Goal: Task Accomplishment & Management: Manage account settings

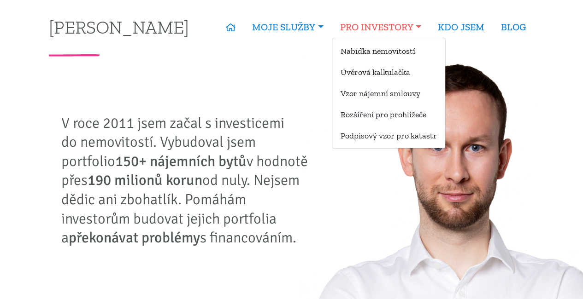
click at [355, 29] on link "PRO INVESTORY" at bounding box center [381, 27] width 98 height 21
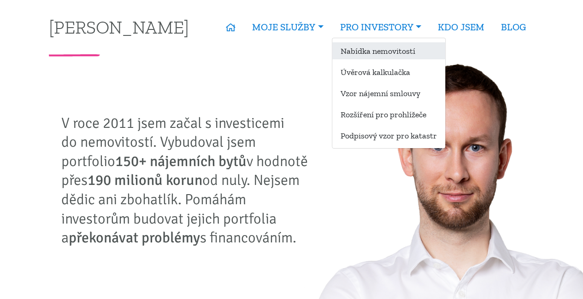
click at [361, 49] on link "Nabídka nemovitostí" at bounding box center [388, 50] width 113 height 17
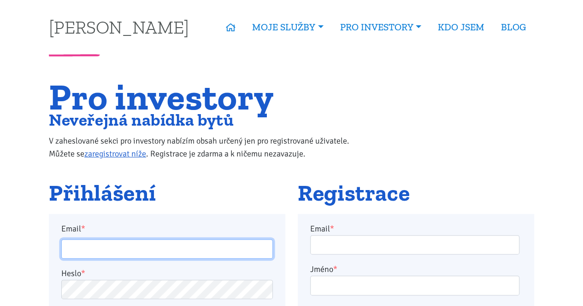
click at [87, 247] on input "Email *" at bounding box center [166, 250] width 211 height 20
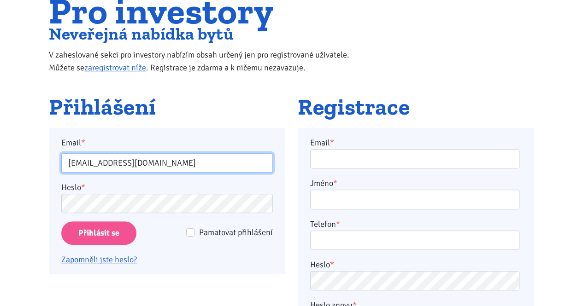
scroll to position [88, 0]
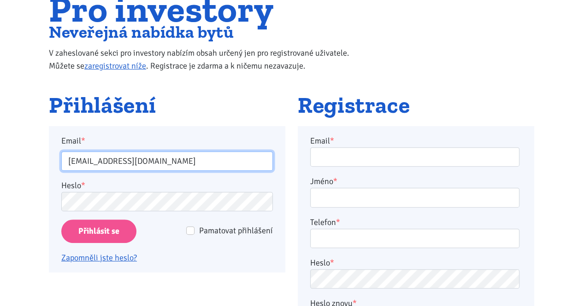
type input "hana@modilims.cz"
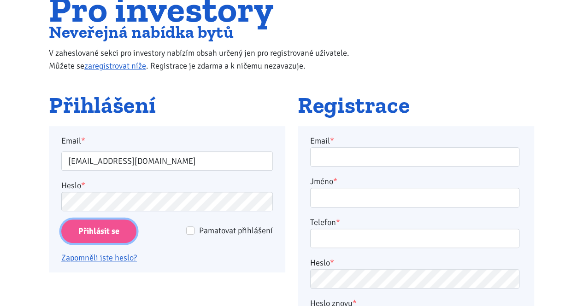
click at [104, 231] on input "Přihlásit se" at bounding box center [98, 231] width 75 height 23
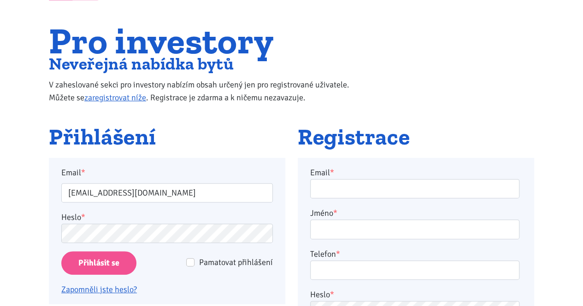
scroll to position [58, 0]
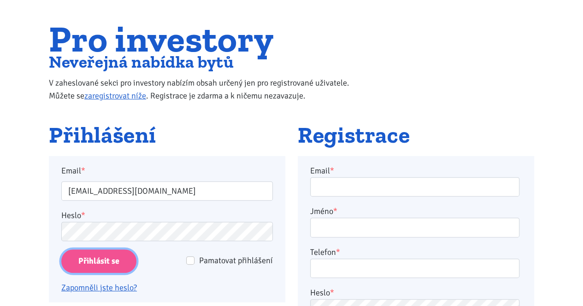
click at [103, 258] on input "Přihlásit se" at bounding box center [98, 261] width 75 height 23
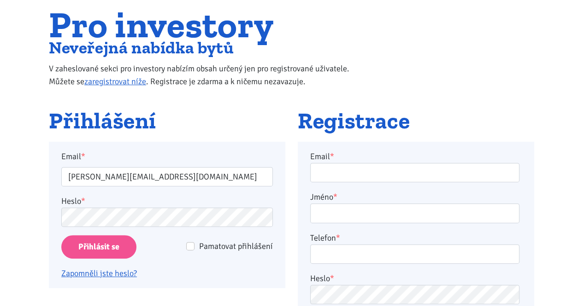
scroll to position [76, 0]
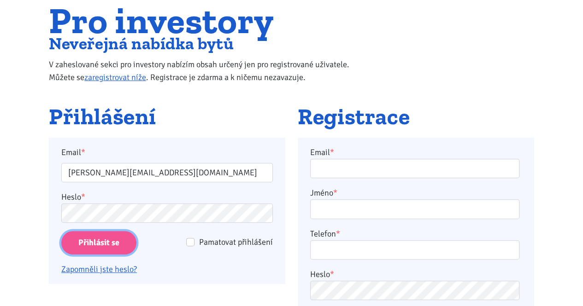
click at [88, 247] on input "Přihlásit se" at bounding box center [98, 242] width 75 height 23
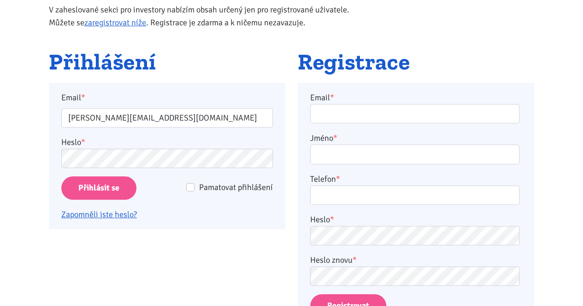
scroll to position [132, 0]
click at [85, 212] on link "Zapomněli jste heslo?" at bounding box center [99, 214] width 76 height 10
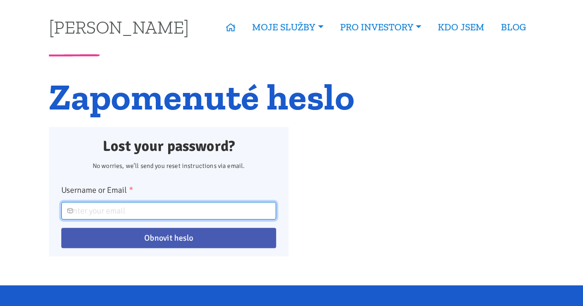
click at [98, 206] on input "Username or Email *" at bounding box center [168, 211] width 215 height 18
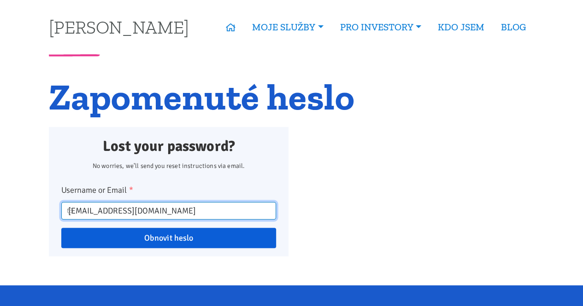
type input "hana@modilims.com"
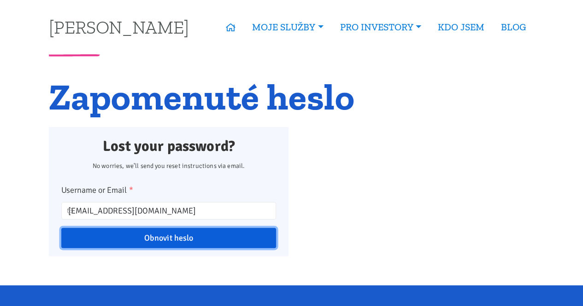
click at [159, 239] on input "Obnovit heslo" at bounding box center [168, 238] width 215 height 20
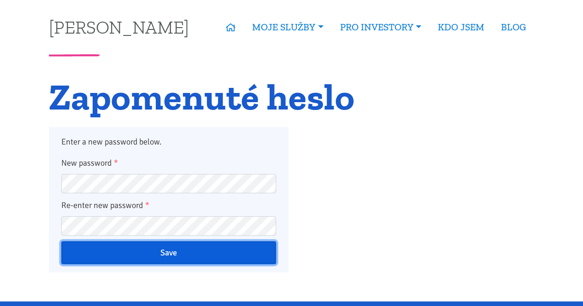
click at [92, 250] on input "Save" at bounding box center [168, 252] width 215 height 23
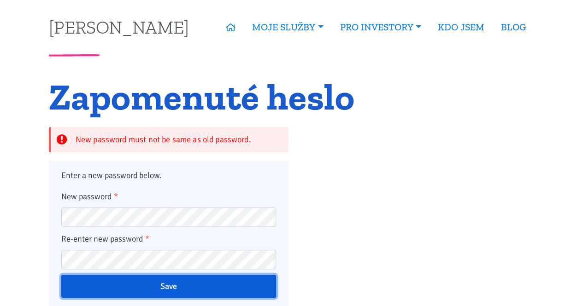
click at [164, 286] on input "Save" at bounding box center [168, 286] width 215 height 23
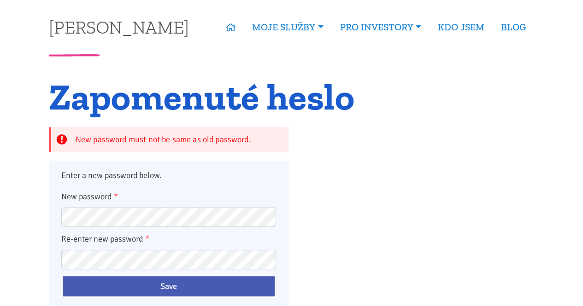
click at [154, 183] on div "Enter a new password below. New password * Re-enter new password * Save" at bounding box center [168, 233] width 215 height 129
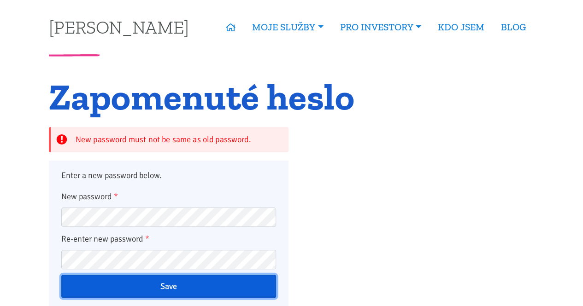
click at [164, 290] on input "Save" at bounding box center [168, 286] width 215 height 23
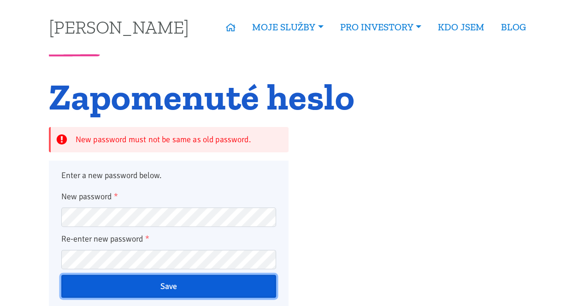
click at [169, 288] on input "Save" at bounding box center [168, 286] width 215 height 23
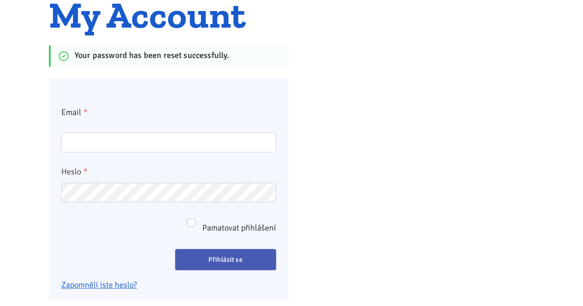
scroll to position [83, 0]
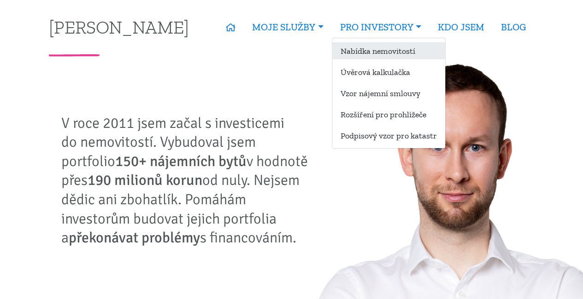
click at [379, 47] on link "Nabídka nemovitostí" at bounding box center [388, 50] width 113 height 17
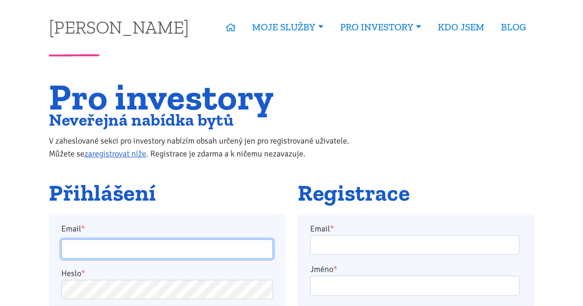
click at [93, 245] on input "Email *" at bounding box center [166, 250] width 211 height 20
click at [100, 252] on input "Email *" at bounding box center [166, 250] width 211 height 20
click at [100, 252] on input "ha" at bounding box center [166, 250] width 211 height 20
type input "hana@modilims.cz"
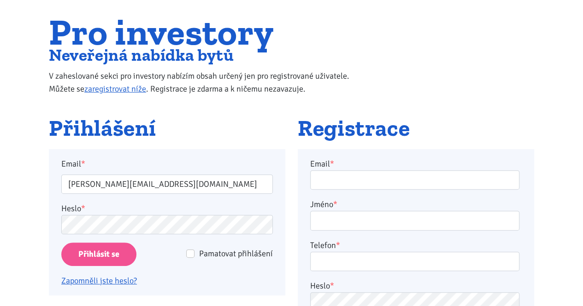
scroll to position [71, 0]
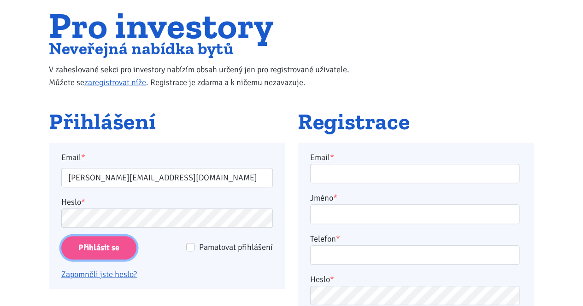
click at [96, 247] on input "Přihlásit se" at bounding box center [98, 247] width 75 height 23
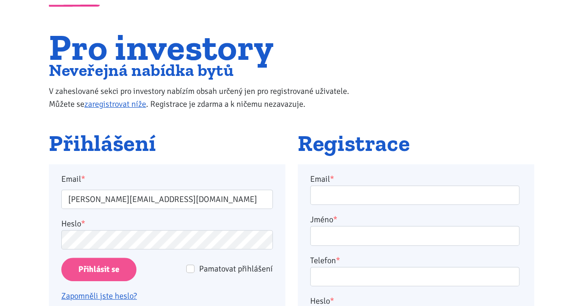
scroll to position [52, 0]
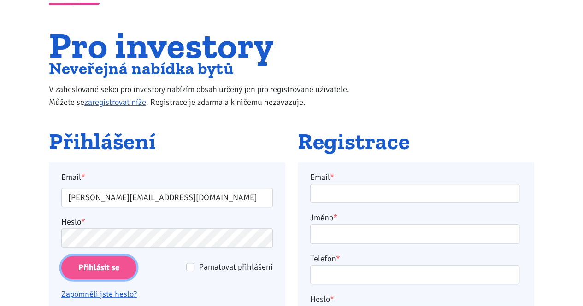
click at [86, 265] on input "Přihlásit se" at bounding box center [98, 267] width 75 height 23
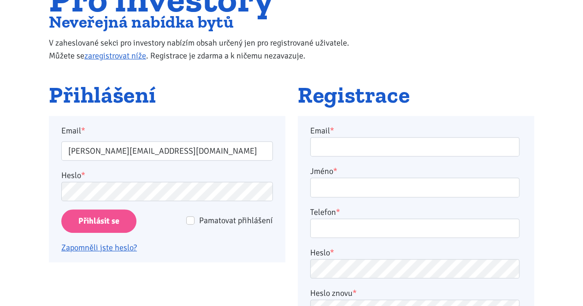
scroll to position [99, 0]
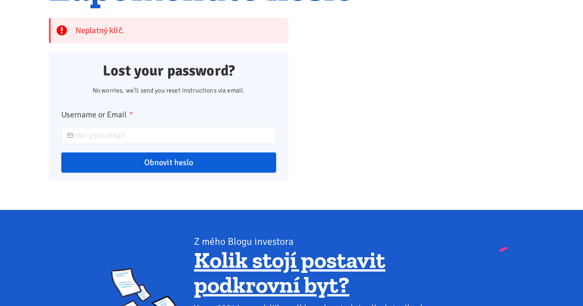
scroll to position [110, 0]
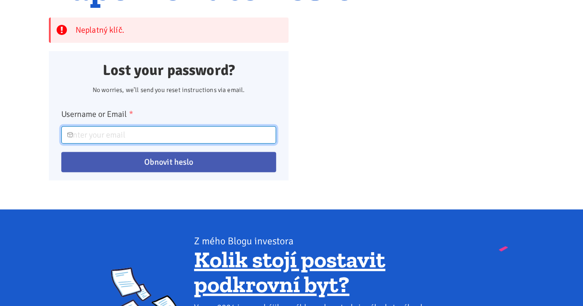
click at [108, 141] on input "Username or Email *" at bounding box center [168, 135] width 215 height 18
type input "hana@modilims.com"
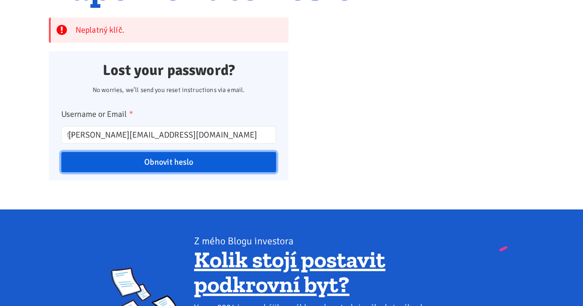
click at [159, 164] on input "Obnovit heslo" at bounding box center [168, 162] width 215 height 20
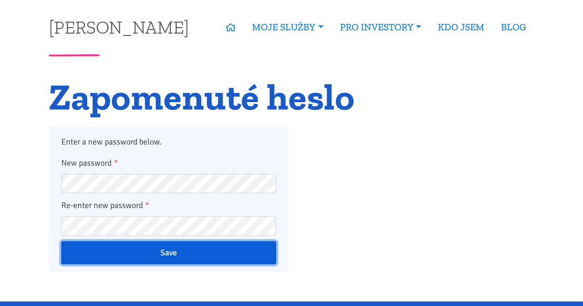
click at [97, 254] on input "Save" at bounding box center [168, 252] width 215 height 23
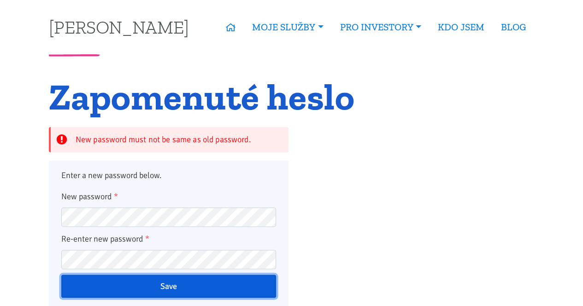
click at [165, 289] on input "Save" at bounding box center [168, 286] width 215 height 23
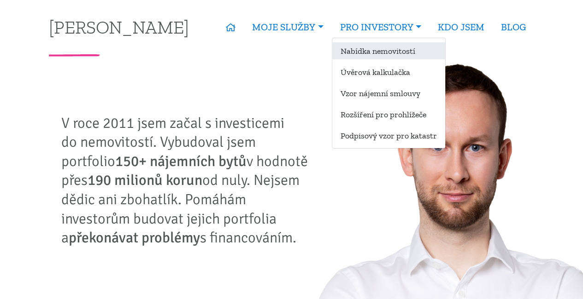
click at [362, 54] on link "Nabídka nemovitostí" at bounding box center [388, 50] width 113 height 17
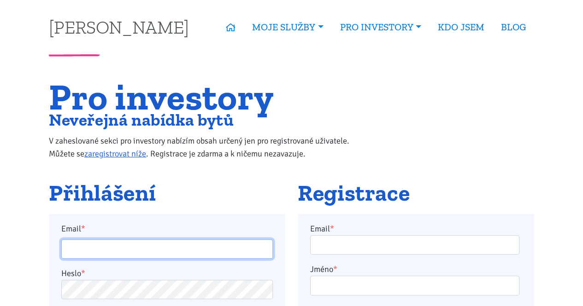
click at [93, 257] on input "Email *" at bounding box center [166, 250] width 211 height 20
type input "hana@modilims.cz"
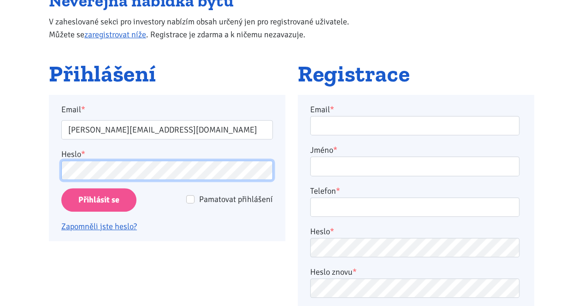
scroll to position [127, 0]
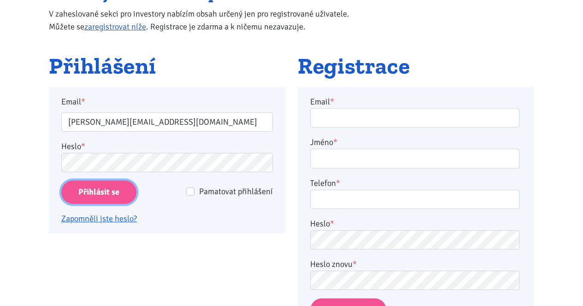
click at [91, 191] on input "Přihlásit se" at bounding box center [98, 192] width 75 height 23
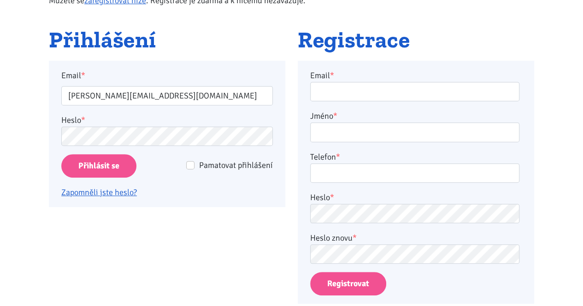
scroll to position [154, 0]
click at [82, 133] on p "Heslo *" at bounding box center [166, 129] width 211 height 32
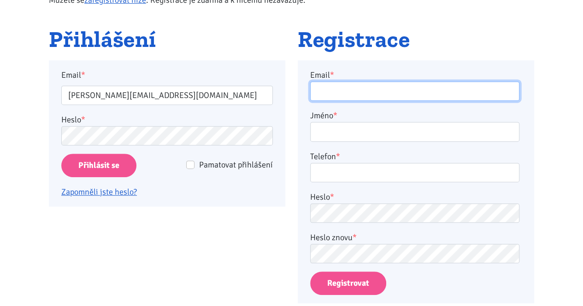
click at [329, 88] on input "Email *" at bounding box center [414, 92] width 209 height 20
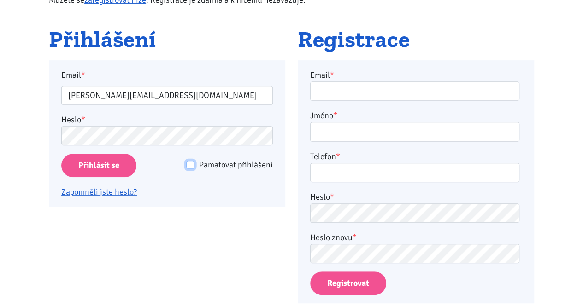
click at [192, 164] on input "Pamatovat přihlášení" at bounding box center [190, 165] width 8 height 8
checkbox input "true"
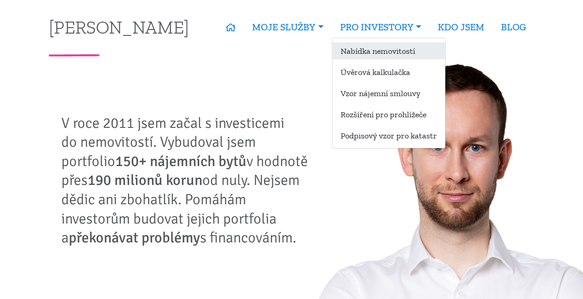
click at [372, 57] on link "Nabídka nemovitostí" at bounding box center [388, 50] width 113 height 17
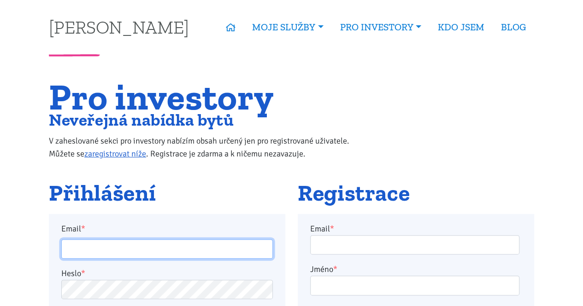
click at [81, 251] on input "Email *" at bounding box center [166, 250] width 211 height 20
click at [89, 248] on input "haa" at bounding box center [166, 250] width 211 height 20
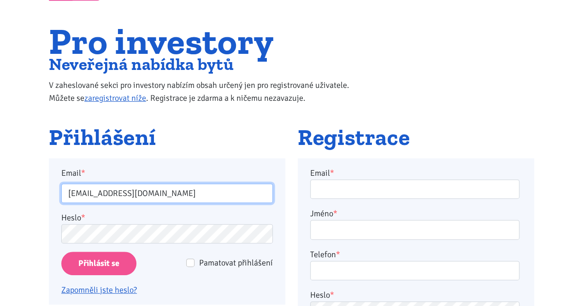
scroll to position [57, 0]
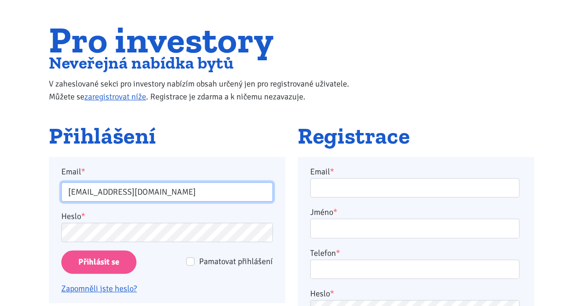
type input "hana@modilims.com"
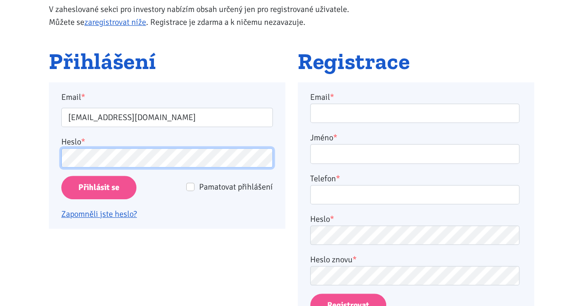
scroll to position [137, 0]
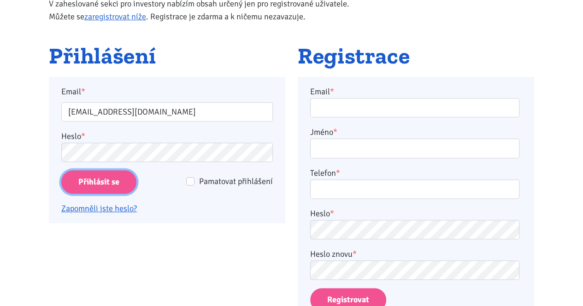
click at [93, 180] on input "Přihlásit se" at bounding box center [98, 181] width 75 height 23
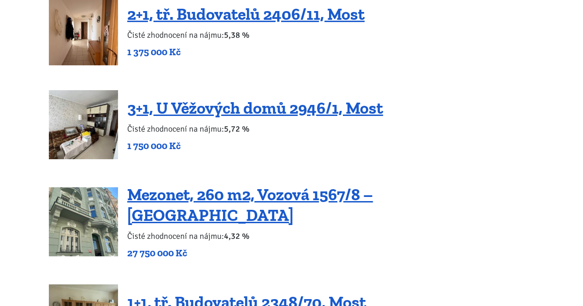
scroll to position [1560, 0]
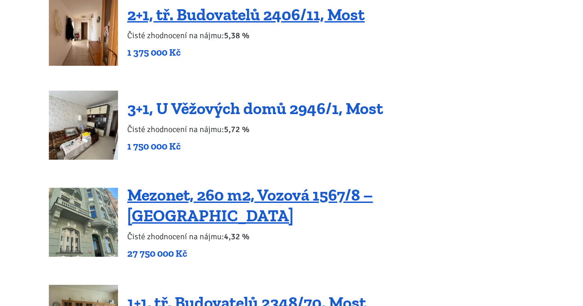
click at [193, 99] on link "3+1, U Věžových domů 2946/1, Most" at bounding box center [255, 109] width 256 height 20
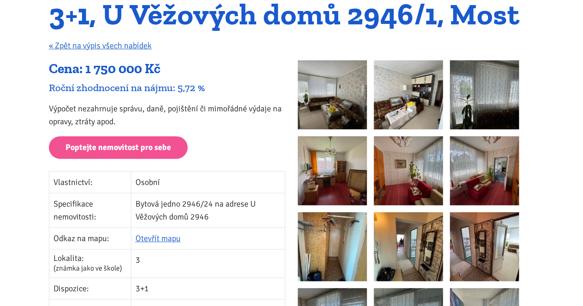
scroll to position [101, 0]
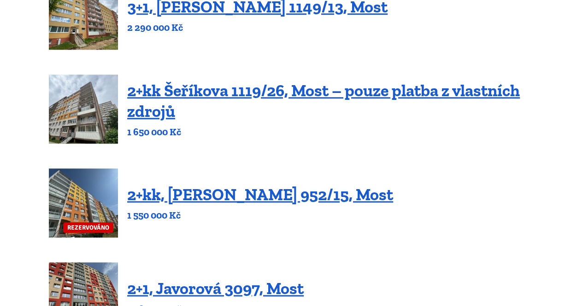
scroll to position [355, 0]
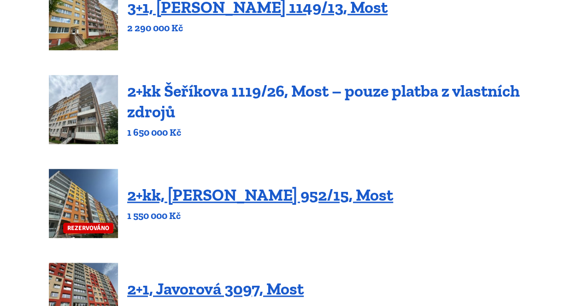
click at [194, 88] on link "2+kk Šeříkova 1119/26, Most – pouze platba z vlastních zdrojů" at bounding box center [323, 101] width 393 height 41
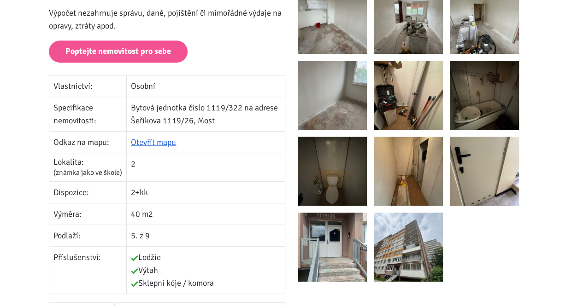
scroll to position [202, 0]
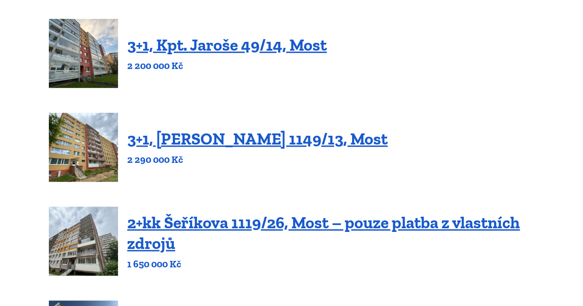
scroll to position [223, 0]
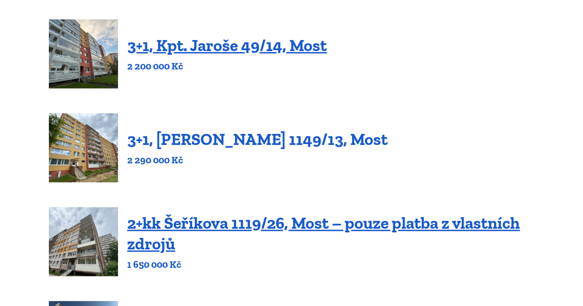
click at [195, 140] on link "3+1, Jaroslava Haška 1149/13, Most" at bounding box center [257, 139] width 260 height 20
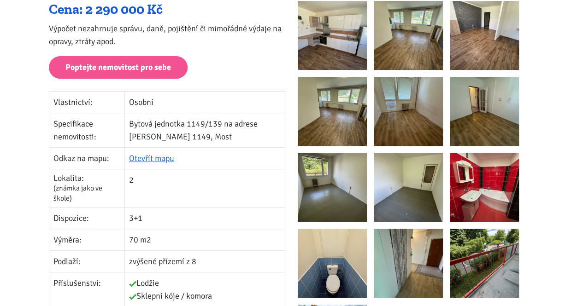
scroll to position [160, 0]
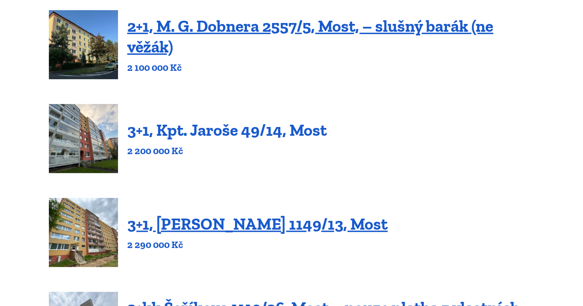
scroll to position [135, 0]
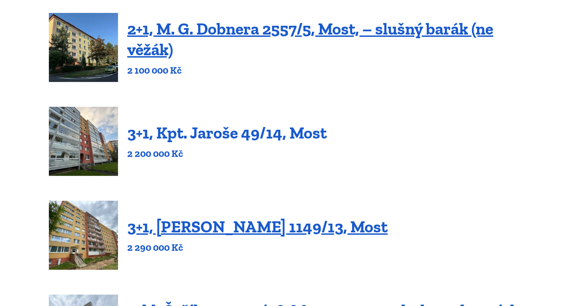
click at [193, 133] on link "3+1, Kpt. Jaroše 49/14, Most" at bounding box center [227, 133] width 200 height 20
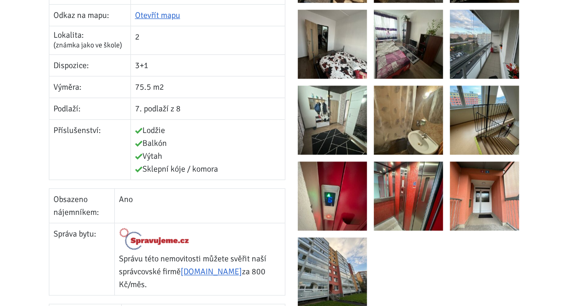
scroll to position [303, 0]
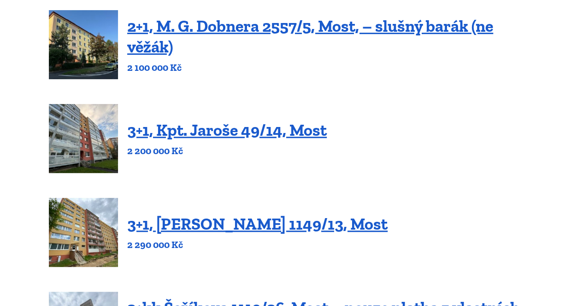
scroll to position [135, 0]
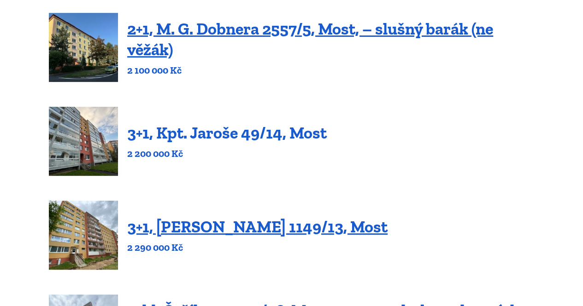
click at [199, 131] on link "3+1, Kpt. Jaroše 49/14, Most" at bounding box center [227, 133] width 200 height 20
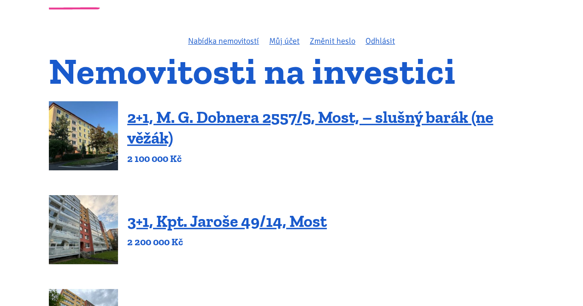
scroll to position [47, 0]
click at [210, 114] on link "2+1, M. G. Dobnera 2557/5, Most, – slušný barák (ne věžák)" at bounding box center [310, 127] width 366 height 41
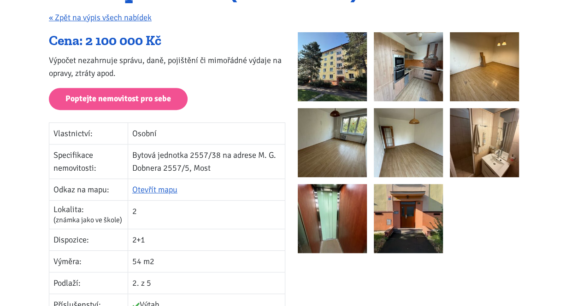
scroll to position [156, 0]
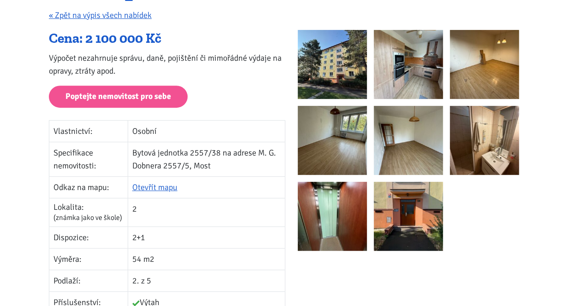
click at [320, 67] on img at bounding box center [332, 64] width 69 height 69
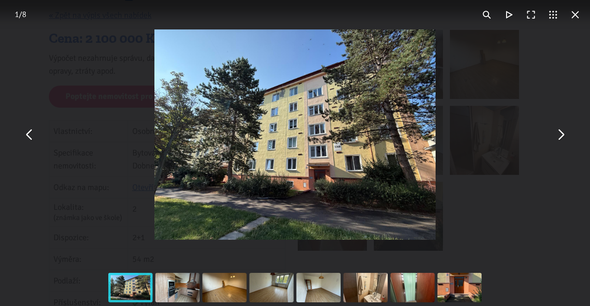
click at [560, 138] on button "You can close this modal content with the ESC key" at bounding box center [560, 135] width 22 height 22
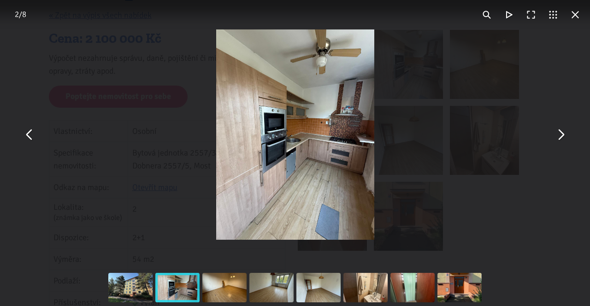
click at [560, 138] on button "You can close this modal content with the ESC key" at bounding box center [560, 135] width 22 height 22
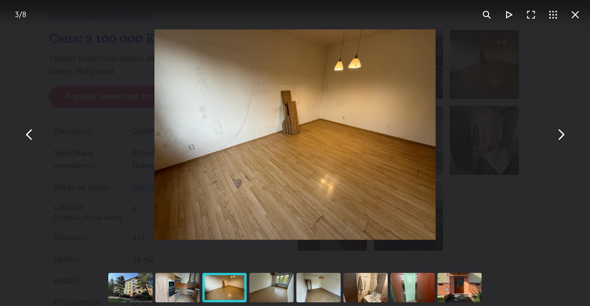
click at [560, 138] on button "You can close this modal content with the ESC key" at bounding box center [560, 135] width 22 height 22
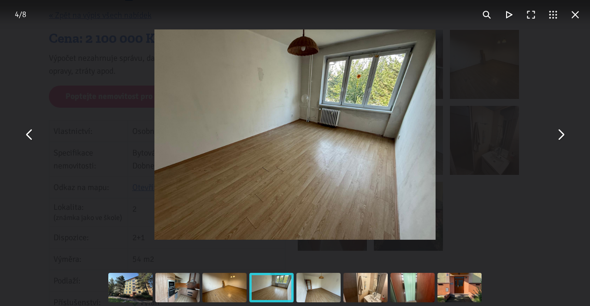
click at [560, 138] on button "You can close this modal content with the ESC key" at bounding box center [560, 135] width 22 height 22
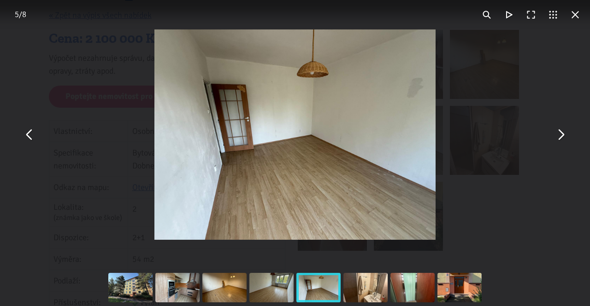
click at [556, 134] on button "You can close this modal content with the ESC key" at bounding box center [560, 135] width 22 height 22
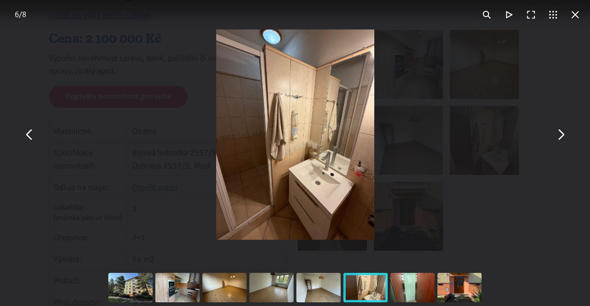
click at [556, 134] on button "You can close this modal content with the ESC key" at bounding box center [560, 135] width 22 height 22
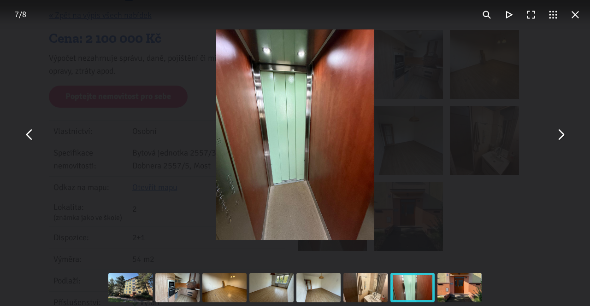
click at [556, 134] on button "You can close this modal content with the ESC key" at bounding box center [560, 135] width 22 height 22
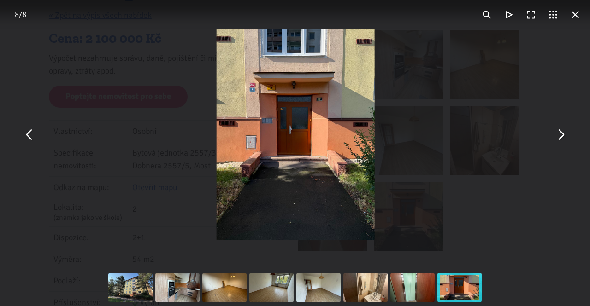
click at [556, 134] on button "You can close this modal content with the ESC key" at bounding box center [560, 135] width 22 height 22
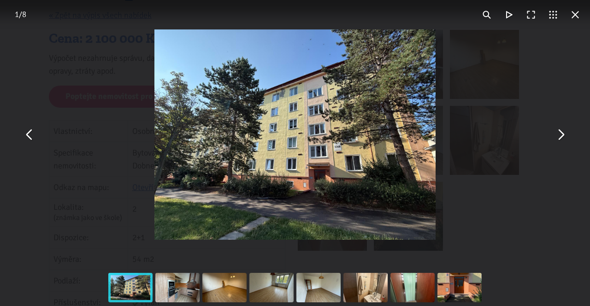
click at [556, 134] on button "You can close this modal content with the ESC key" at bounding box center [560, 135] width 22 height 22
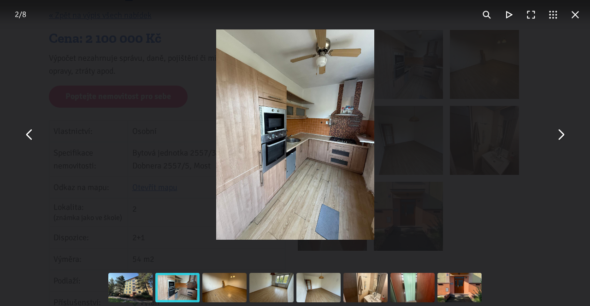
click at [556, 134] on button "You can close this modal content with the ESC key" at bounding box center [560, 135] width 22 height 22
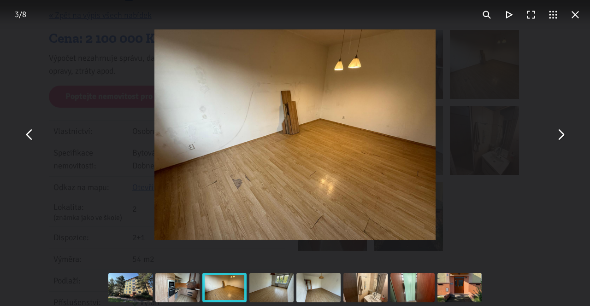
click at [556, 134] on button "You can close this modal content with the ESC key" at bounding box center [560, 135] width 22 height 22
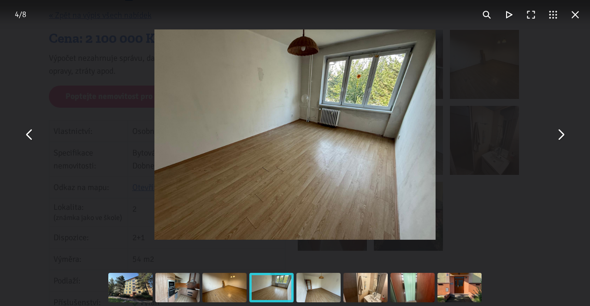
click at [556, 134] on button "You can close this modal content with the ESC key" at bounding box center [560, 135] width 22 height 22
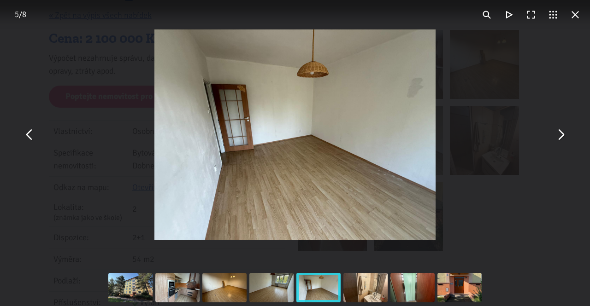
click at [556, 134] on button "You can close this modal content with the ESC key" at bounding box center [560, 135] width 22 height 22
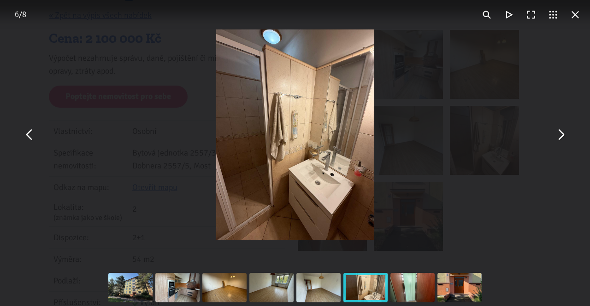
click at [556, 134] on button "You can close this modal content with the ESC key" at bounding box center [560, 135] width 22 height 22
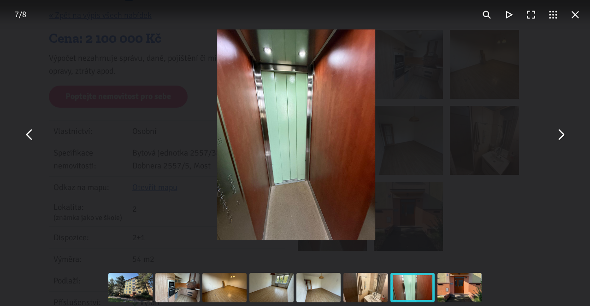
click at [556, 134] on button "You can close this modal content with the ESC key" at bounding box center [560, 135] width 22 height 22
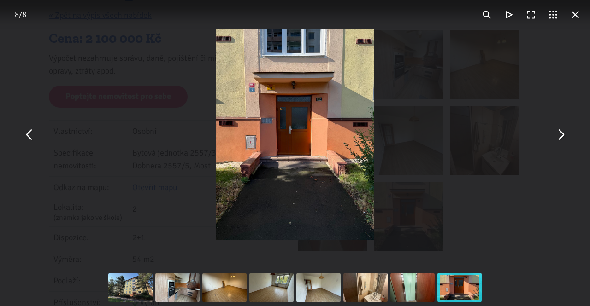
click at [556, 134] on button "You can close this modal content with the ESC key" at bounding box center [560, 135] width 22 height 22
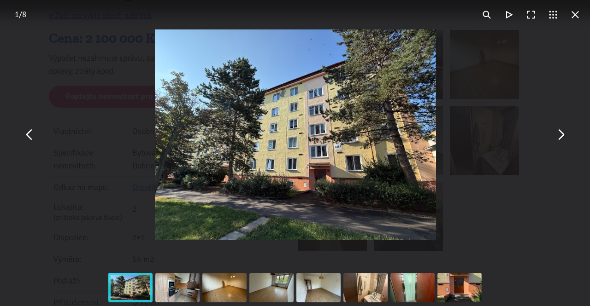
click at [556, 134] on button "You can close this modal content with the ESC key" at bounding box center [560, 135] width 22 height 22
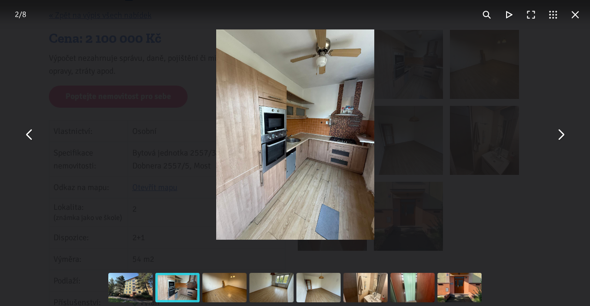
click at [556, 134] on button "You can close this modal content with the ESC key" at bounding box center [560, 135] width 22 height 22
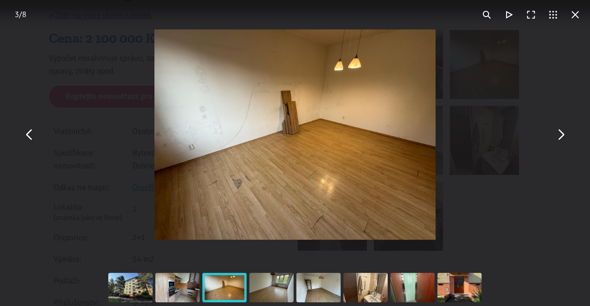
click at [577, 14] on button "You can close this modal content with the ESC key" at bounding box center [575, 15] width 22 height 22
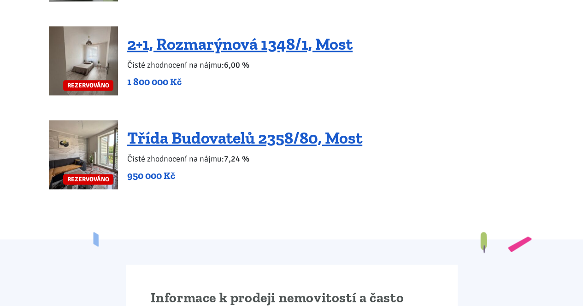
scroll to position [2294, 0]
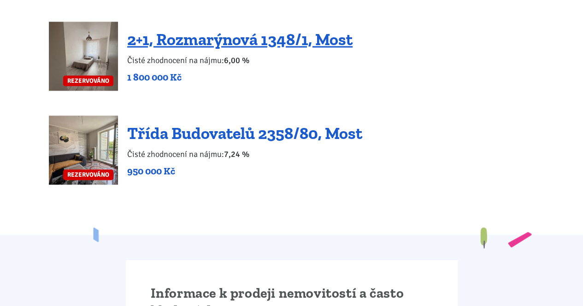
click at [192, 127] on link "Třída Budovatelů 2358/80, Most" at bounding box center [244, 133] width 235 height 20
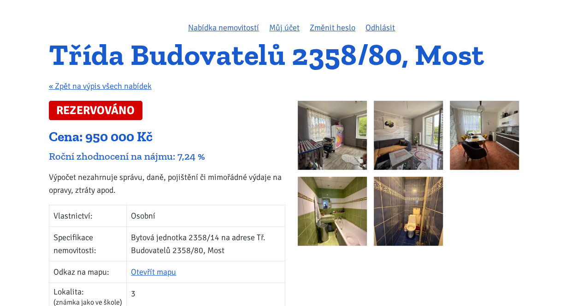
scroll to position [64, 0]
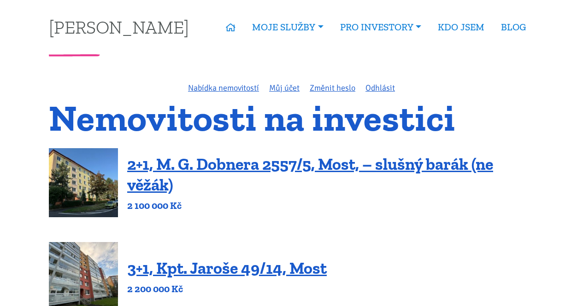
scroll to position [2294, 0]
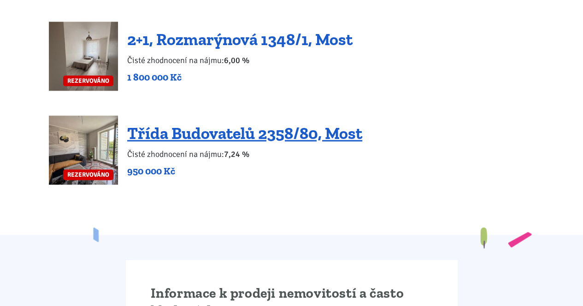
click at [164, 29] on link "2+1, Rozmarýnová 1348/1, Most" at bounding box center [239, 39] width 225 height 20
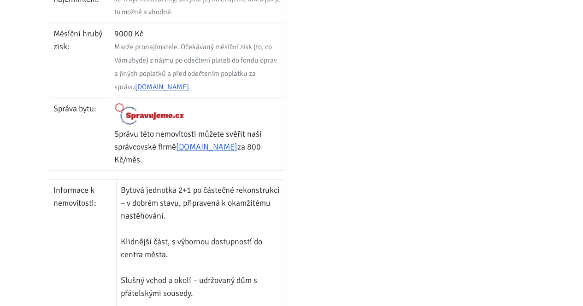
scroll to position [532, 0]
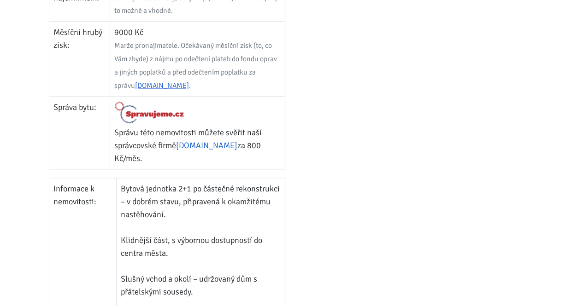
click at [205, 141] on link "[DOMAIN_NAME]" at bounding box center [206, 146] width 61 height 10
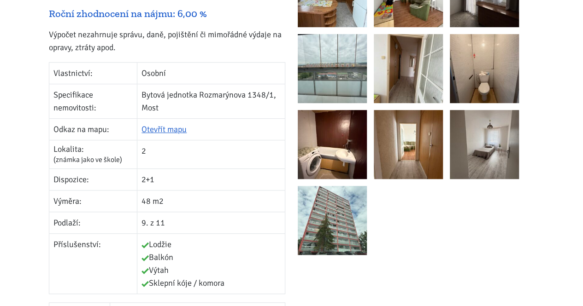
scroll to position [0, 0]
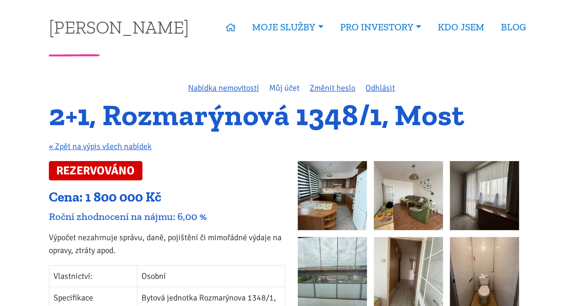
click at [278, 88] on link "Můj účet" at bounding box center [284, 88] width 30 height 10
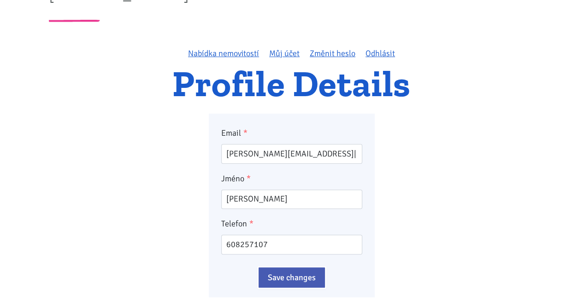
scroll to position [34, 0]
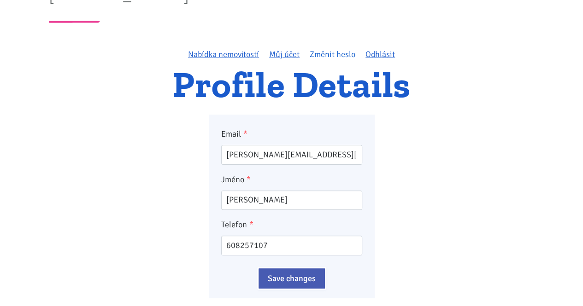
click at [326, 52] on link "Změnit heslo" at bounding box center [333, 54] width 46 height 10
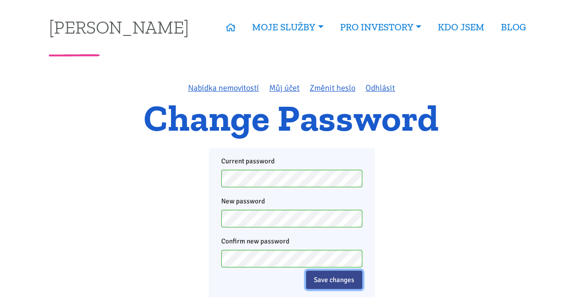
click at [346, 282] on input "Save changes" at bounding box center [334, 280] width 56 height 18
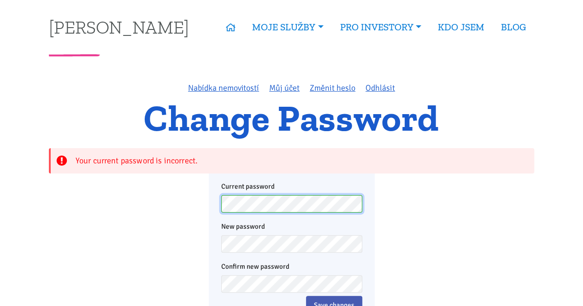
click at [170, 216] on div "Current password New password Confirm new password Save changes" at bounding box center [291, 248] width 485 height 149
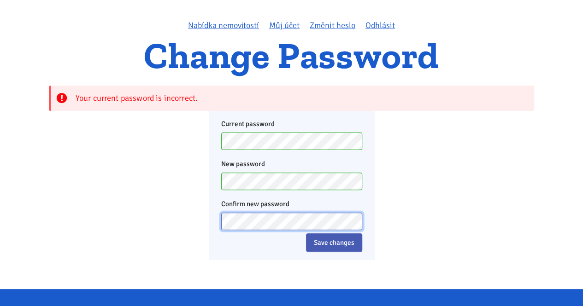
scroll to position [68, 0]
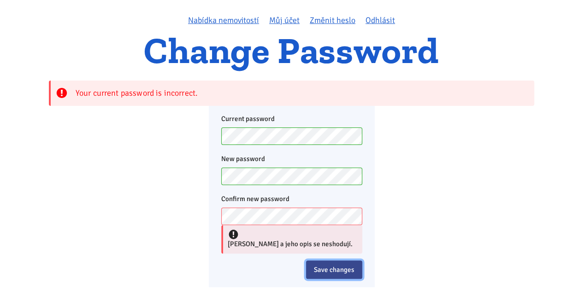
click at [348, 237] on div "Current password New password Confirm new password Heslo a jeho opis se neshodu…" at bounding box center [291, 196] width 141 height 165
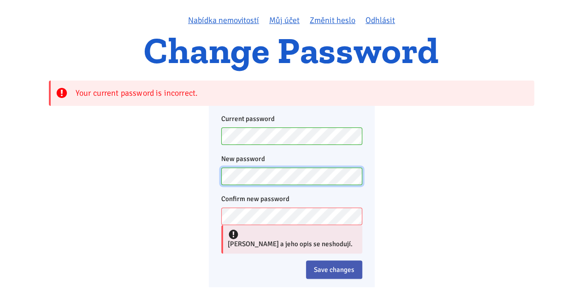
click at [191, 180] on div "Current password New password Confirm new password Heslo a jeho opis se neshodu…" at bounding box center [291, 197] width 485 height 182
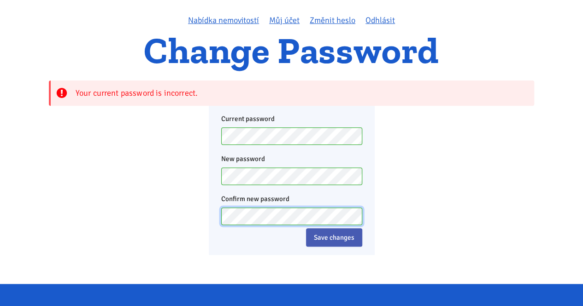
click at [200, 221] on div "Current password New password Confirm new password Save changes" at bounding box center [291, 180] width 485 height 149
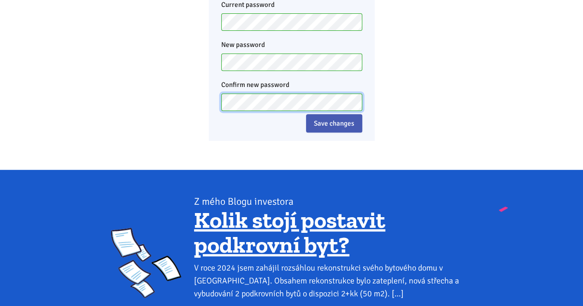
scroll to position [183, 0]
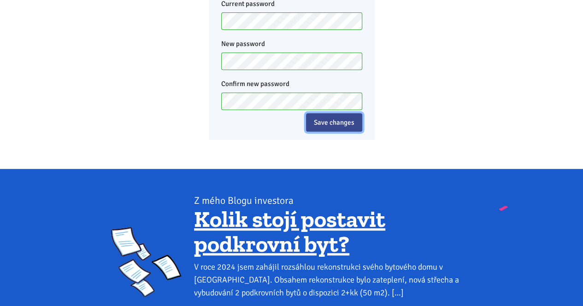
click at [337, 122] on input "Save changes" at bounding box center [334, 122] width 56 height 18
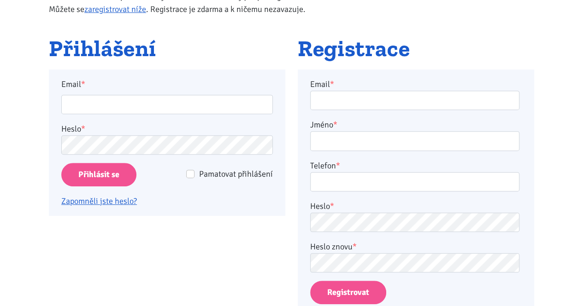
scroll to position [146, 0]
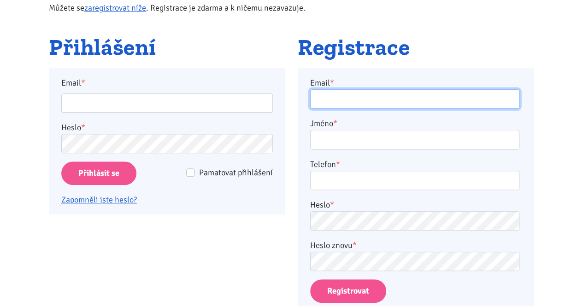
type input "[PERSON_NAME][EMAIL_ADDRESS][DOMAIN_NAME]"
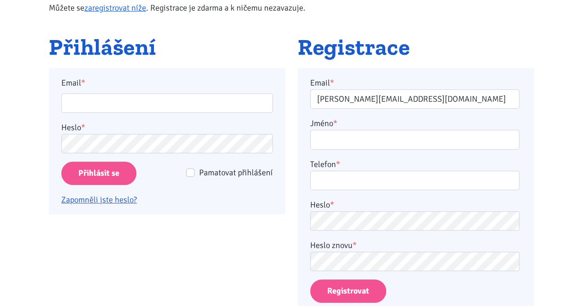
type input "[PERSON_NAME][EMAIL_ADDRESS][DOMAIN_NAME]"
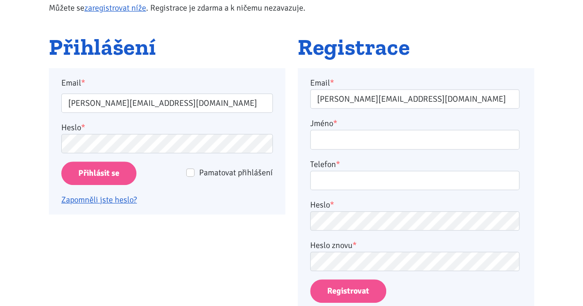
click at [213, 165] on div "Pamatovat přihlášení Přihlásit se" at bounding box center [167, 173] width 224 height 23
click at [190, 172] on input "Pamatovat přihlášení" at bounding box center [190, 173] width 8 height 8
checkbox input "true"
click at [99, 172] on input "Přihlásit se" at bounding box center [98, 173] width 75 height 23
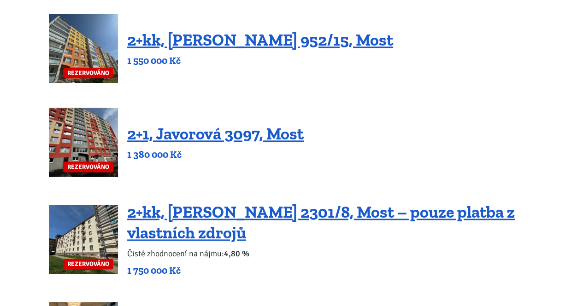
scroll to position [511, 0]
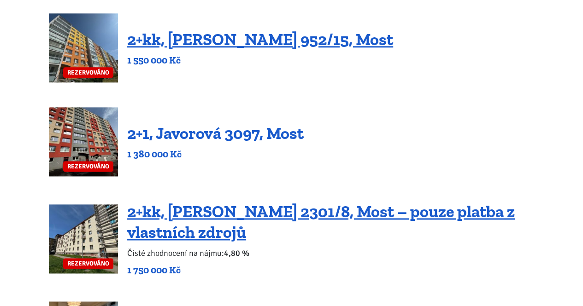
click at [181, 137] on link "2+1, Javorová 3097, Most" at bounding box center [215, 133] width 176 height 20
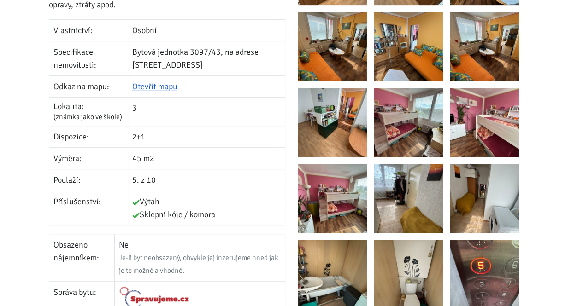
scroll to position [226, 0]
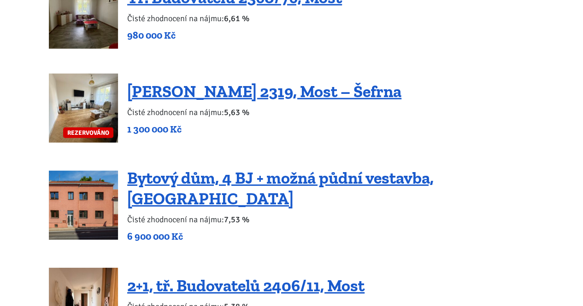
scroll to position [1289, 0]
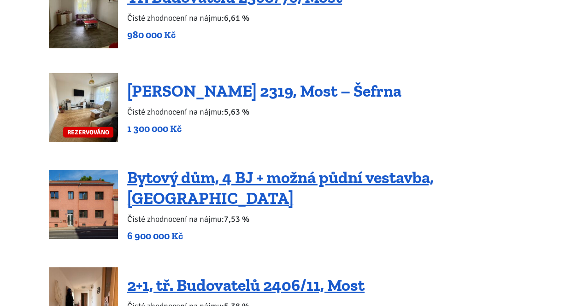
click at [175, 89] on link "[PERSON_NAME] 2319, Most – Šefrna" at bounding box center [264, 91] width 274 height 20
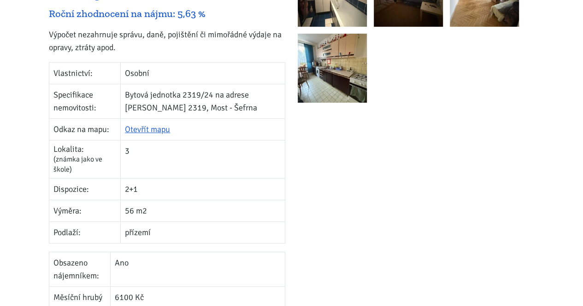
scroll to position [229, 0]
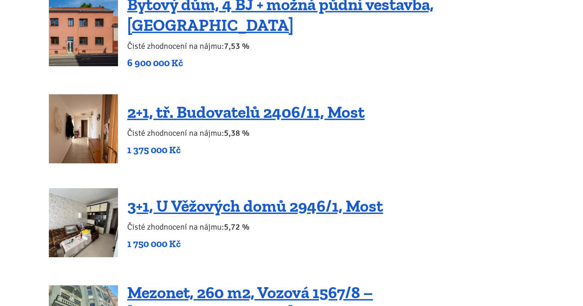
scroll to position [1461, 0]
